Goal: Transaction & Acquisition: Purchase product/service

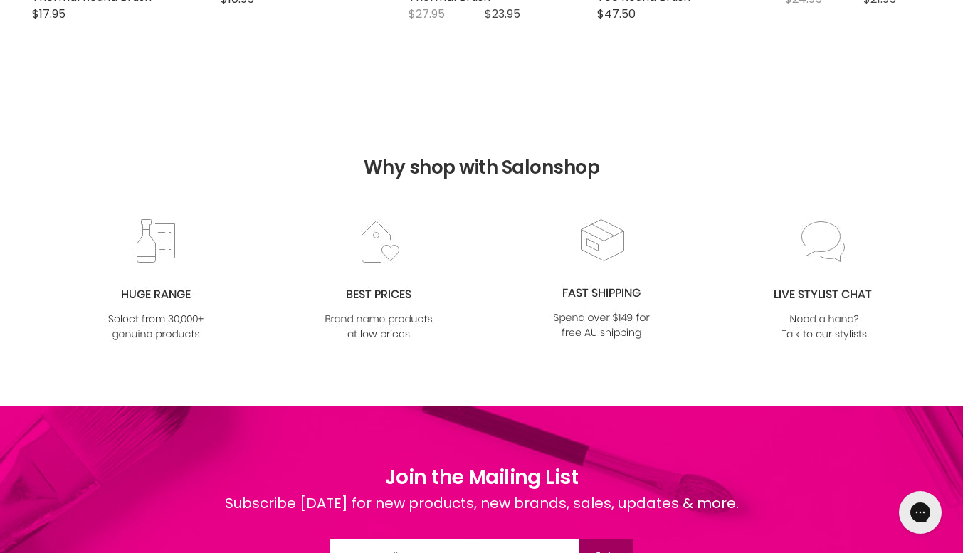
scroll to position [1541, 0]
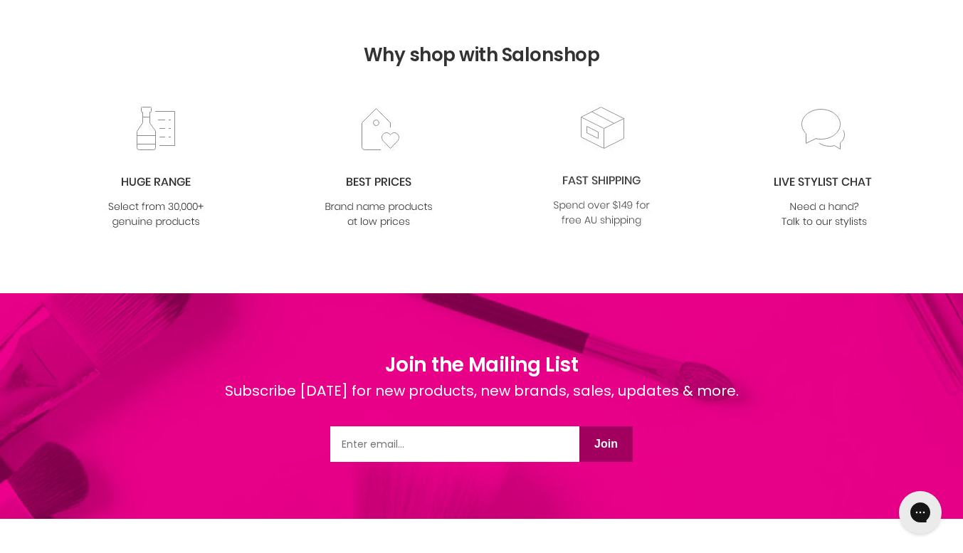
click at [608, 143] on img at bounding box center [601, 167] width 115 height 125
